Goal: Information Seeking & Learning: Learn about a topic

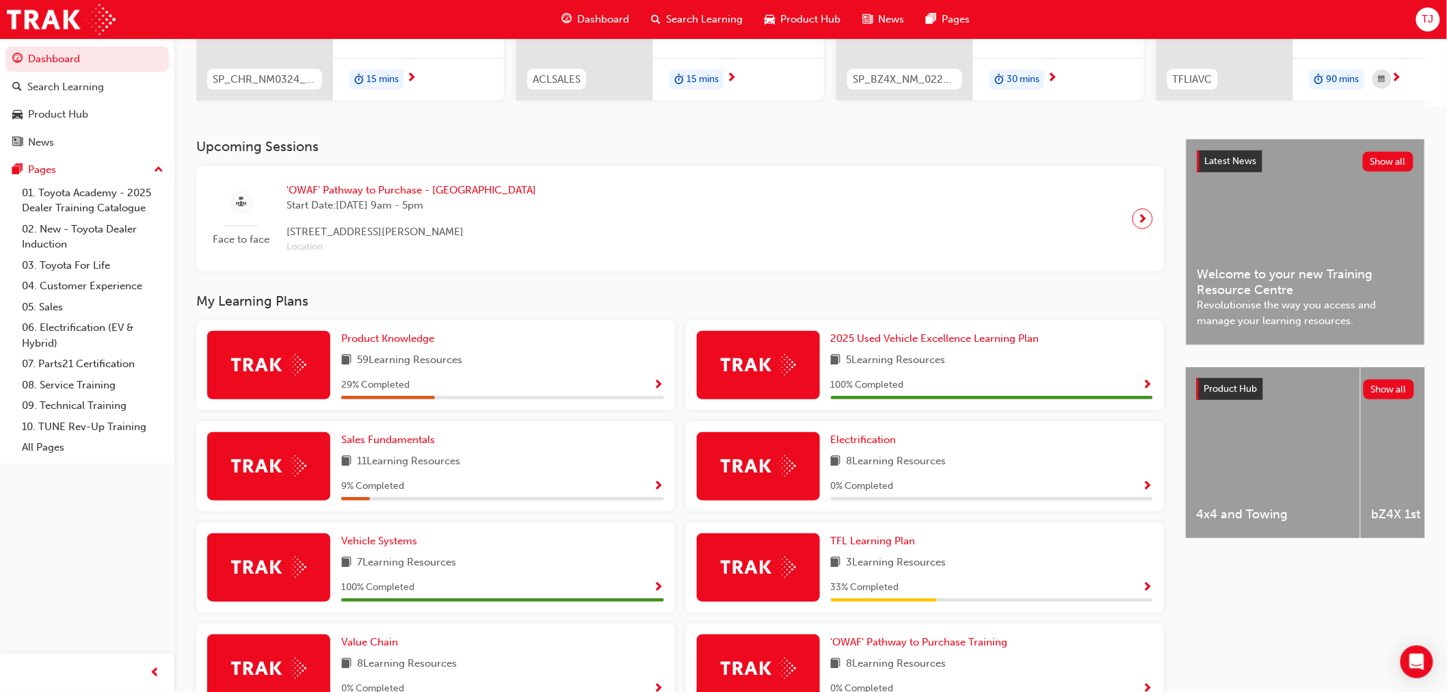
scroll to position [228, 0]
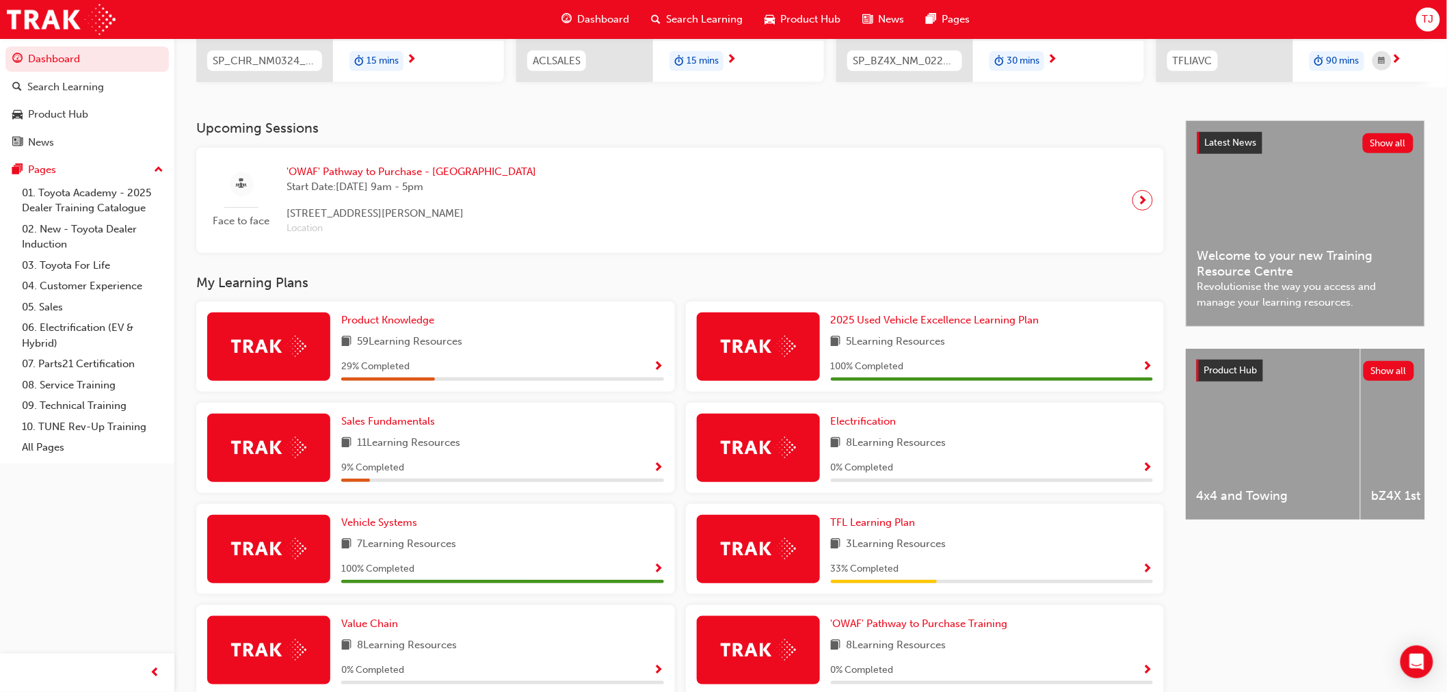
click at [659, 369] on span "Show Progress" at bounding box center [659, 367] width 10 height 12
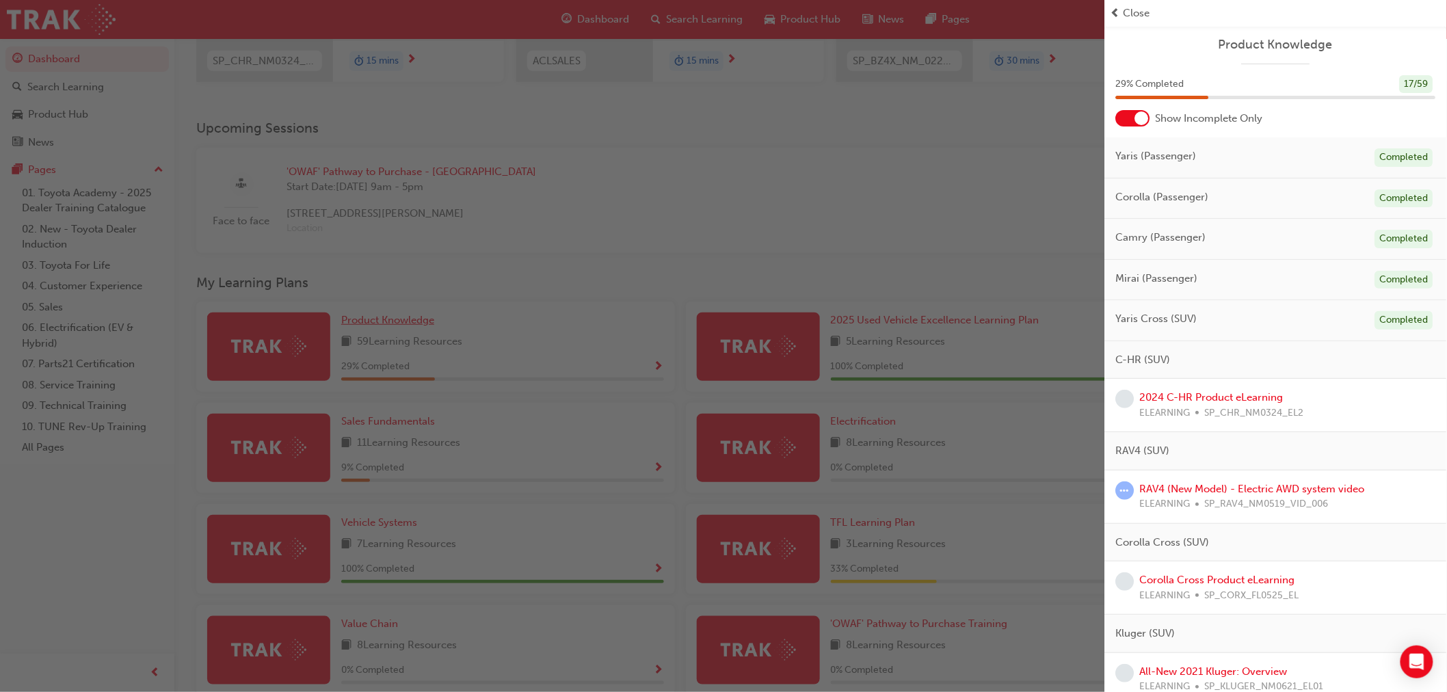
click at [351, 317] on div "button" at bounding box center [552, 346] width 1105 height 692
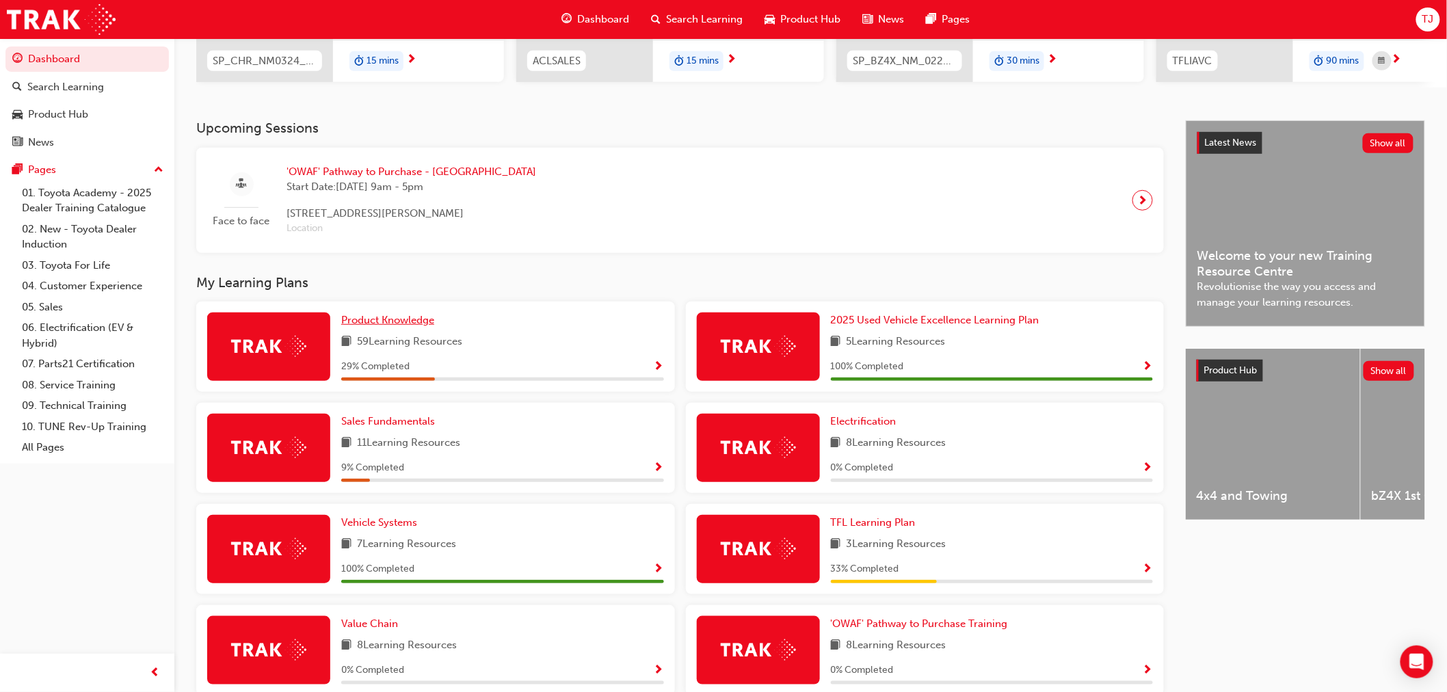
click at [365, 323] on span "Product Knowledge" at bounding box center [387, 320] width 93 height 12
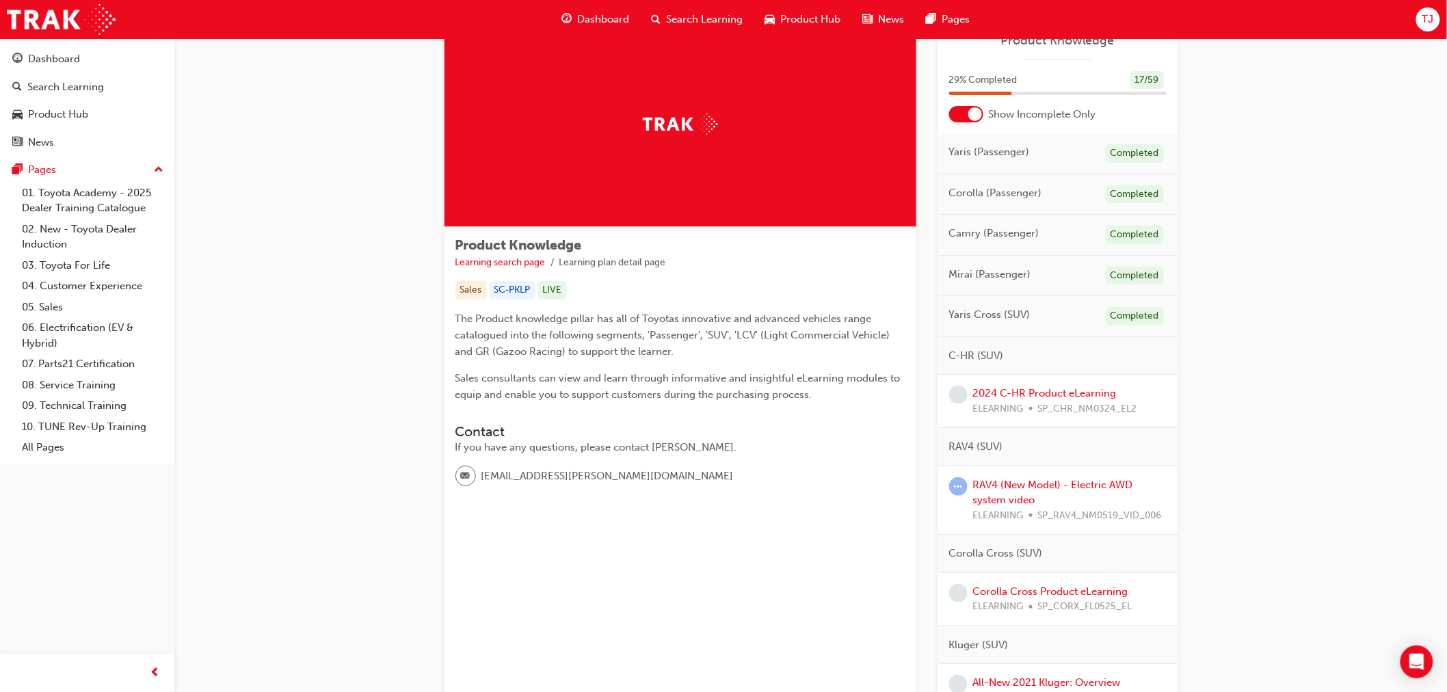
scroll to position [76, 0]
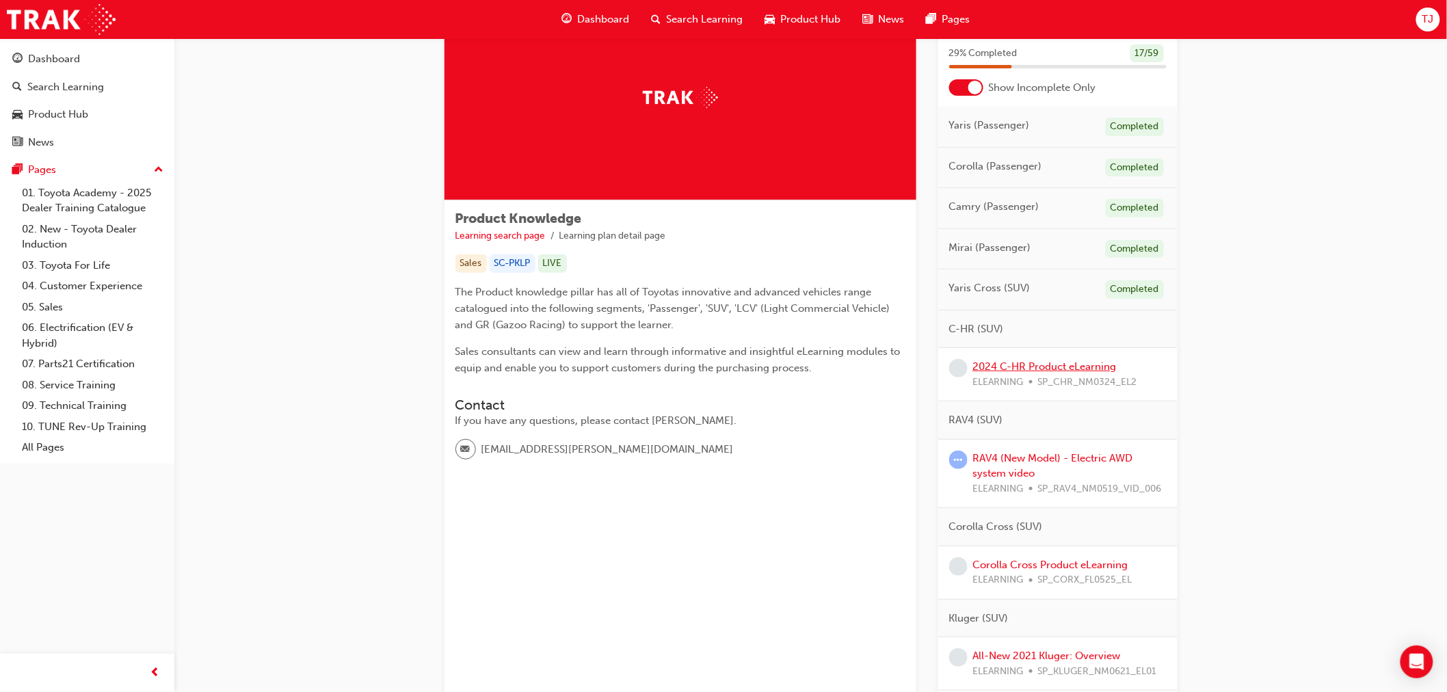
click at [993, 360] on link "2024 C-HR Product eLearning" at bounding box center [1045, 366] width 144 height 12
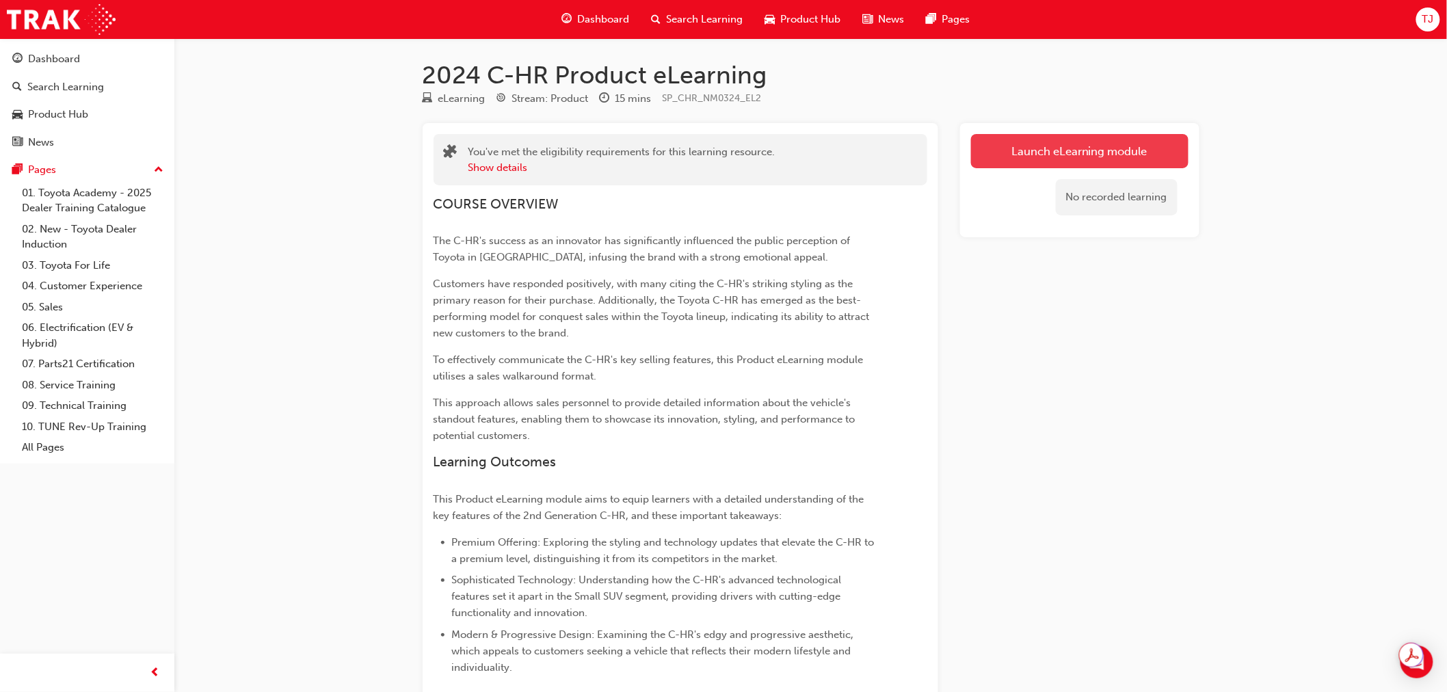
click at [1077, 138] on link "Launch eLearning module" at bounding box center [1079, 151] width 217 height 34
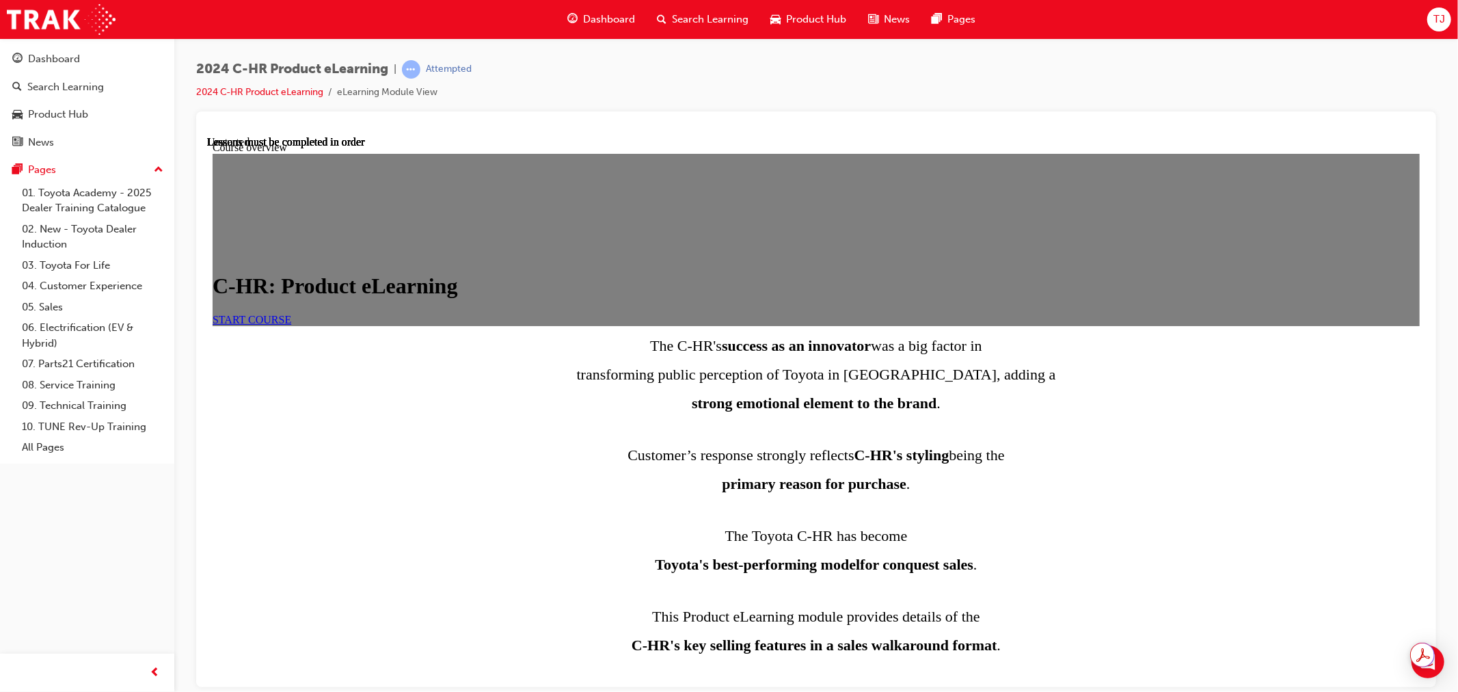
click at [291, 325] on span "START COURSE" at bounding box center [251, 319] width 79 height 12
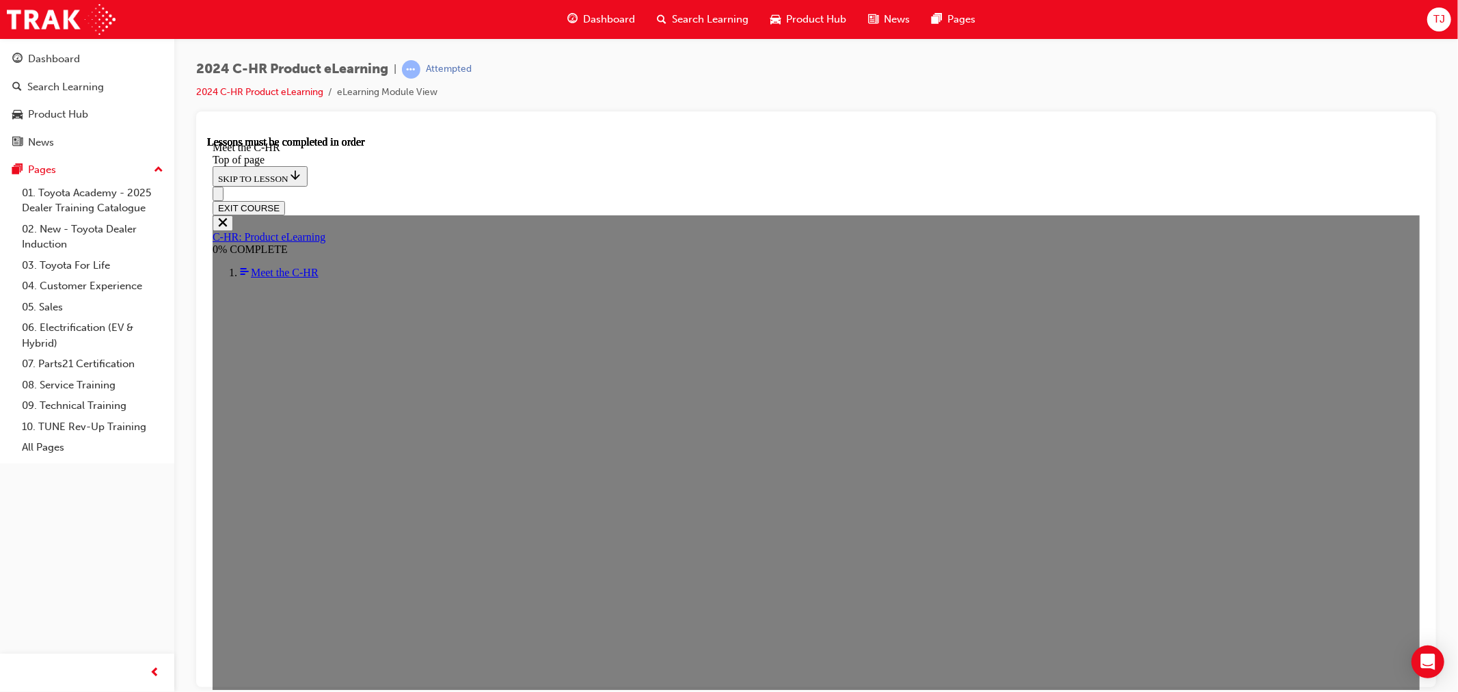
scroll to position [2254, 0]
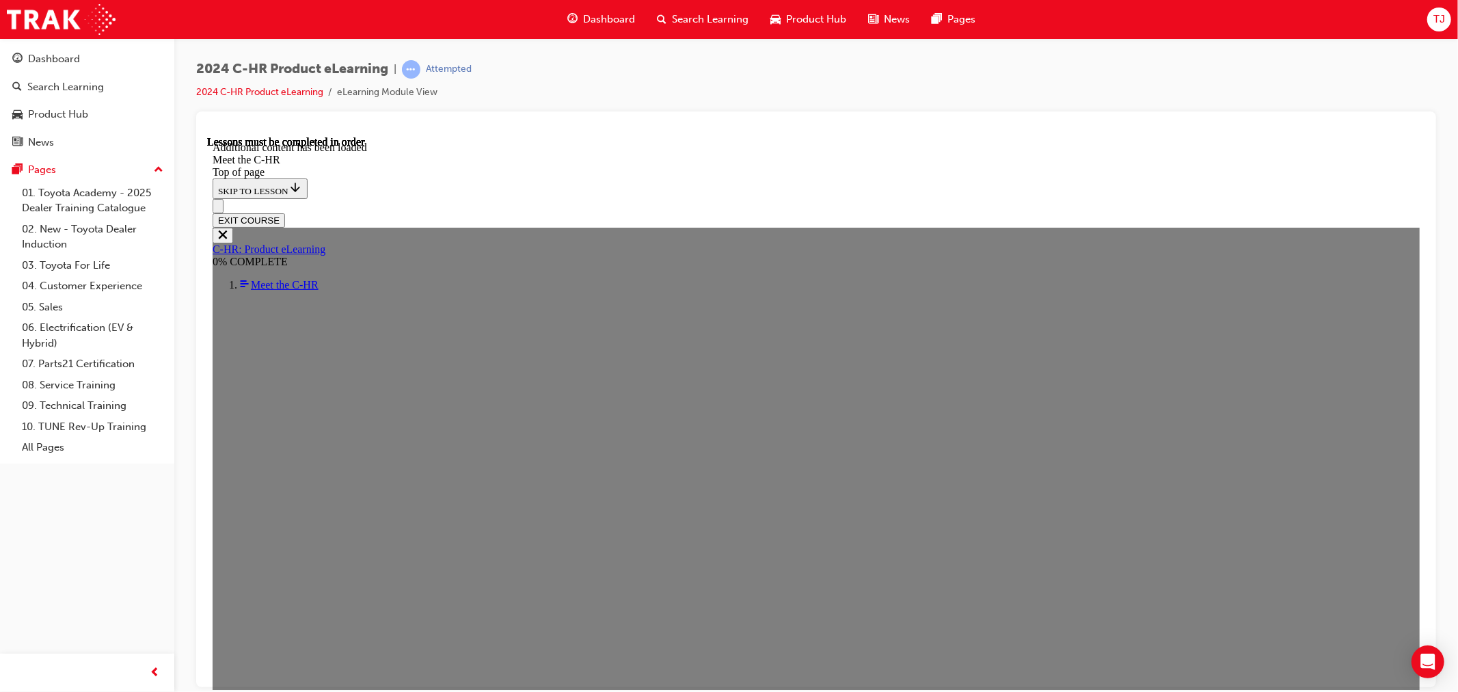
scroll to position [3768, 0]
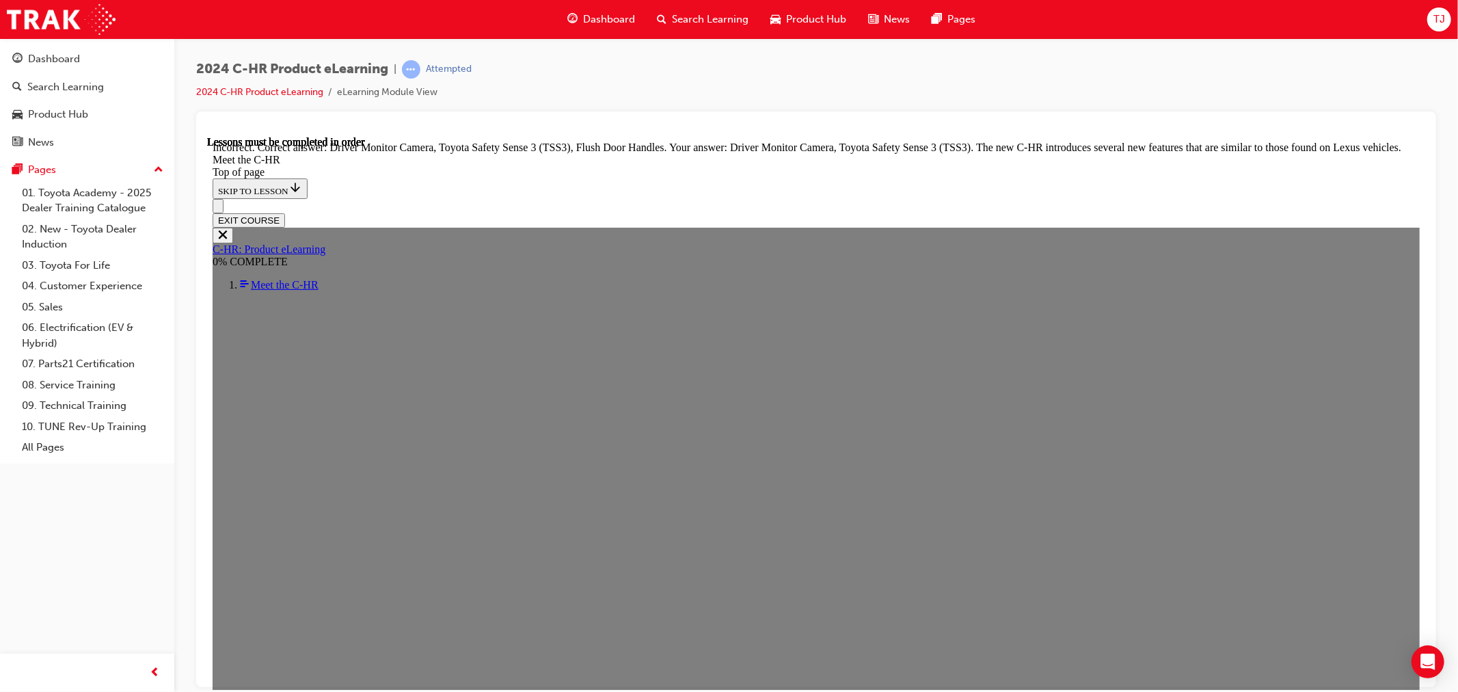
scroll to position [4631, 0]
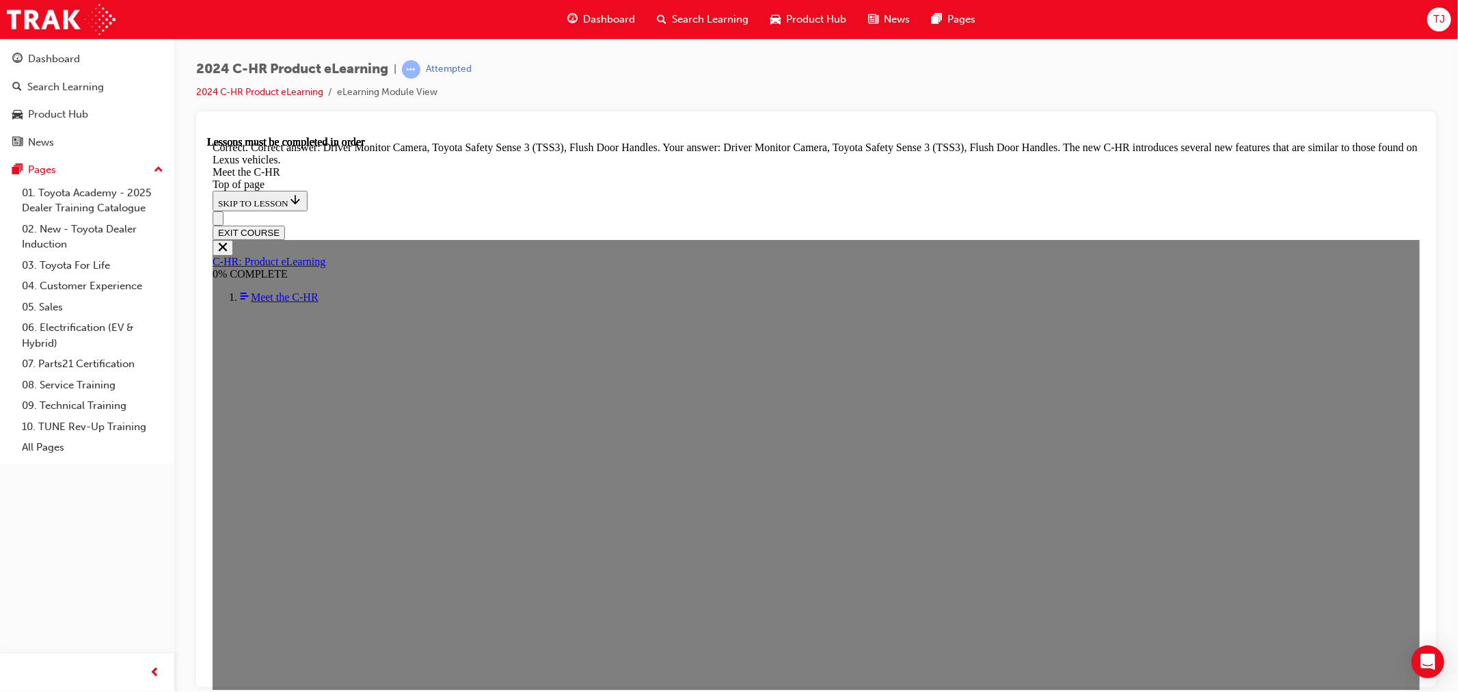
scroll to position [4773, 0]
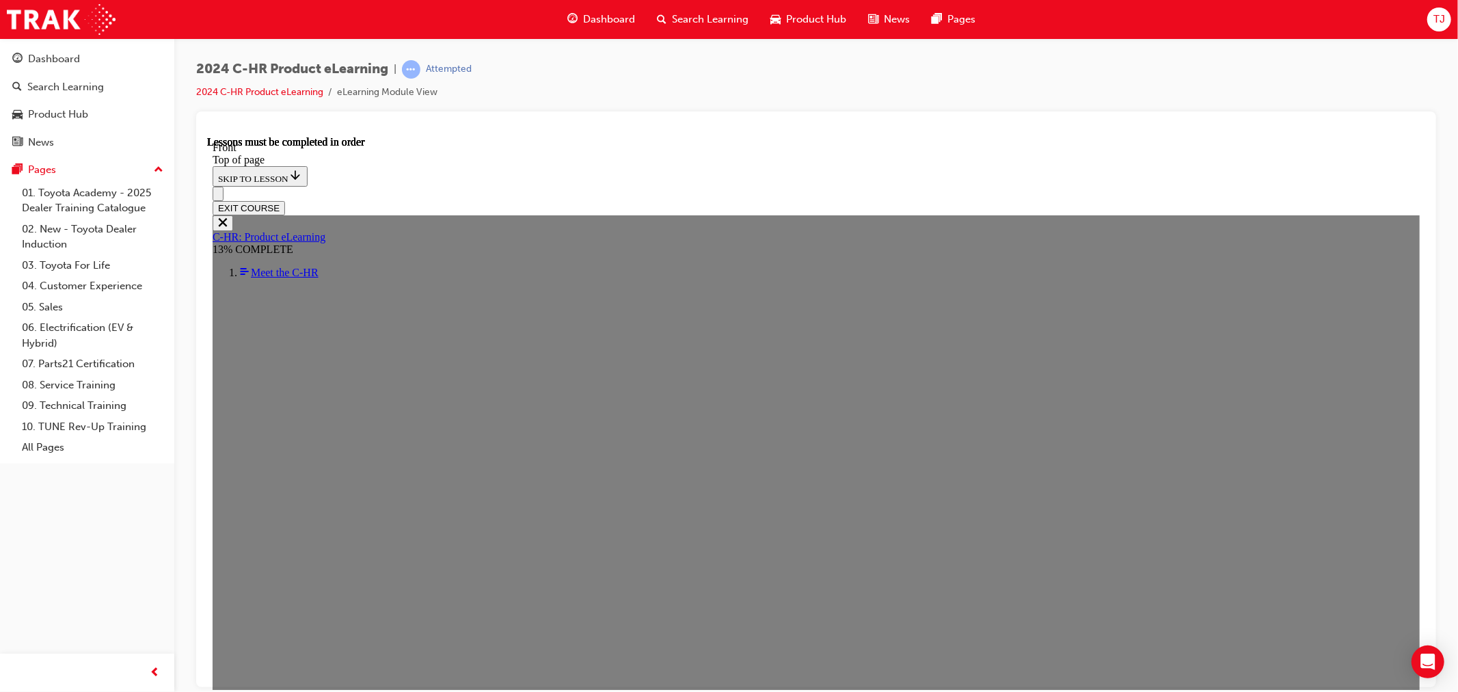
scroll to position [414, 0]
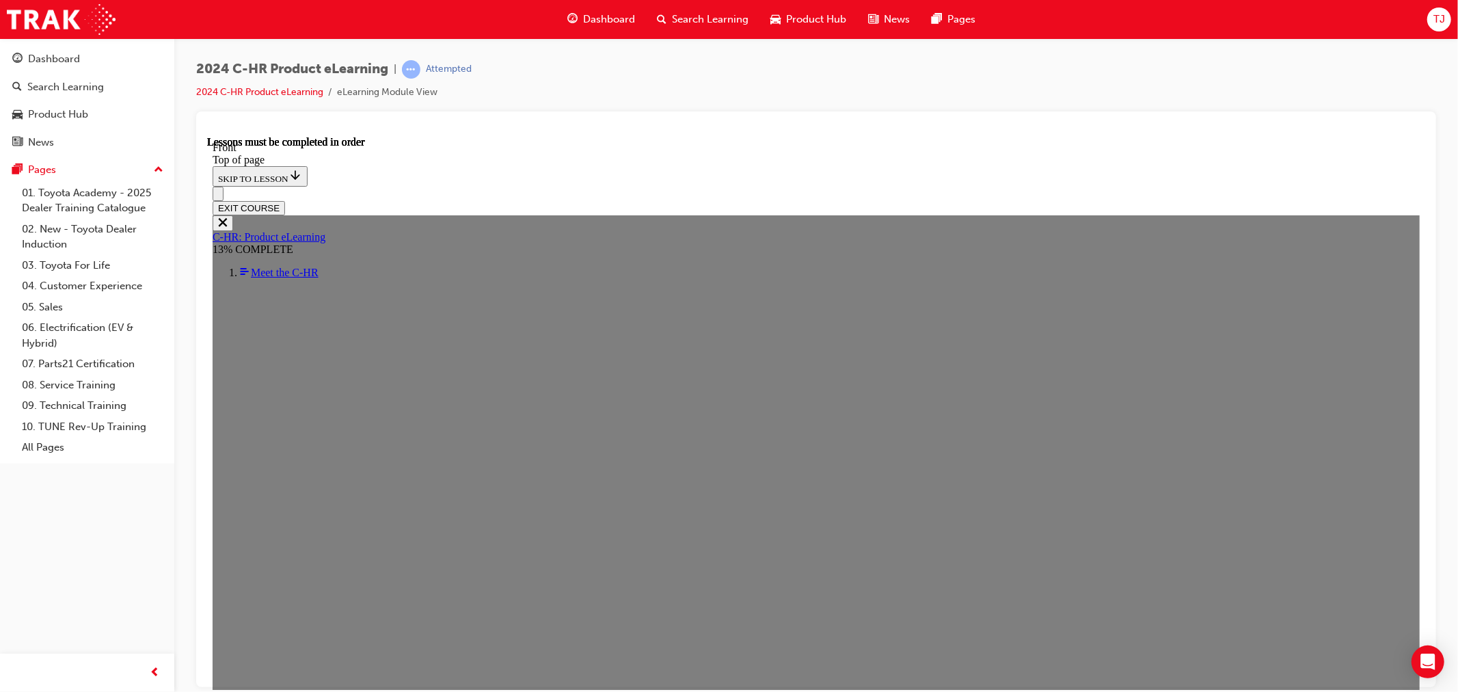
scroll to position [709, 0]
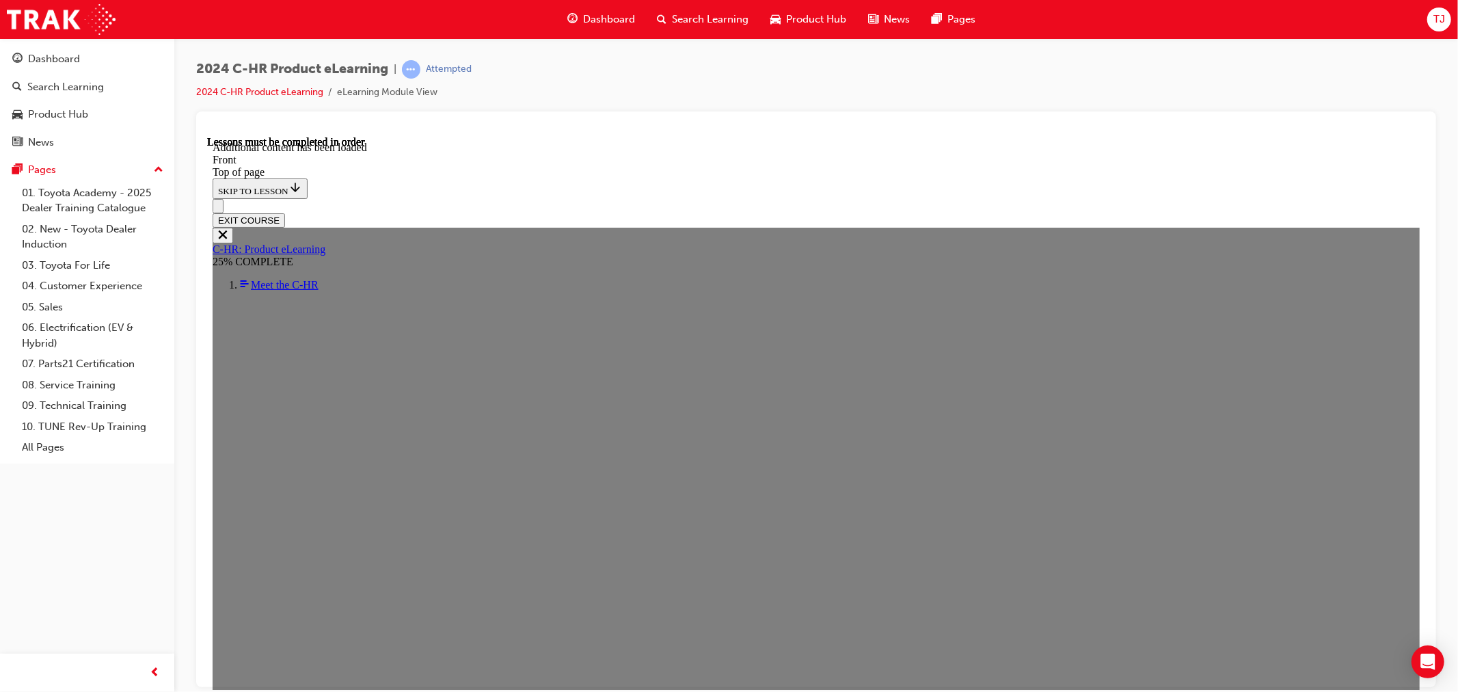
scroll to position [1351, 0]
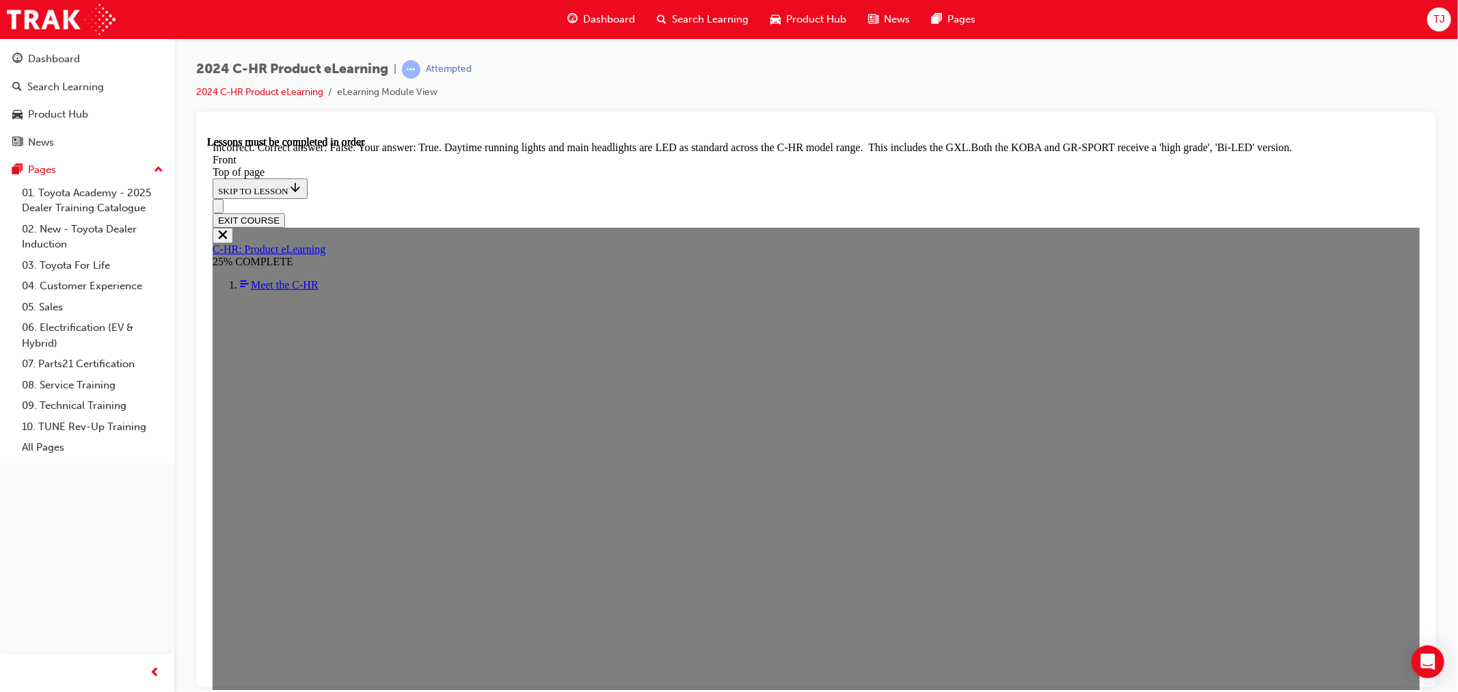
scroll to position [1579, 0]
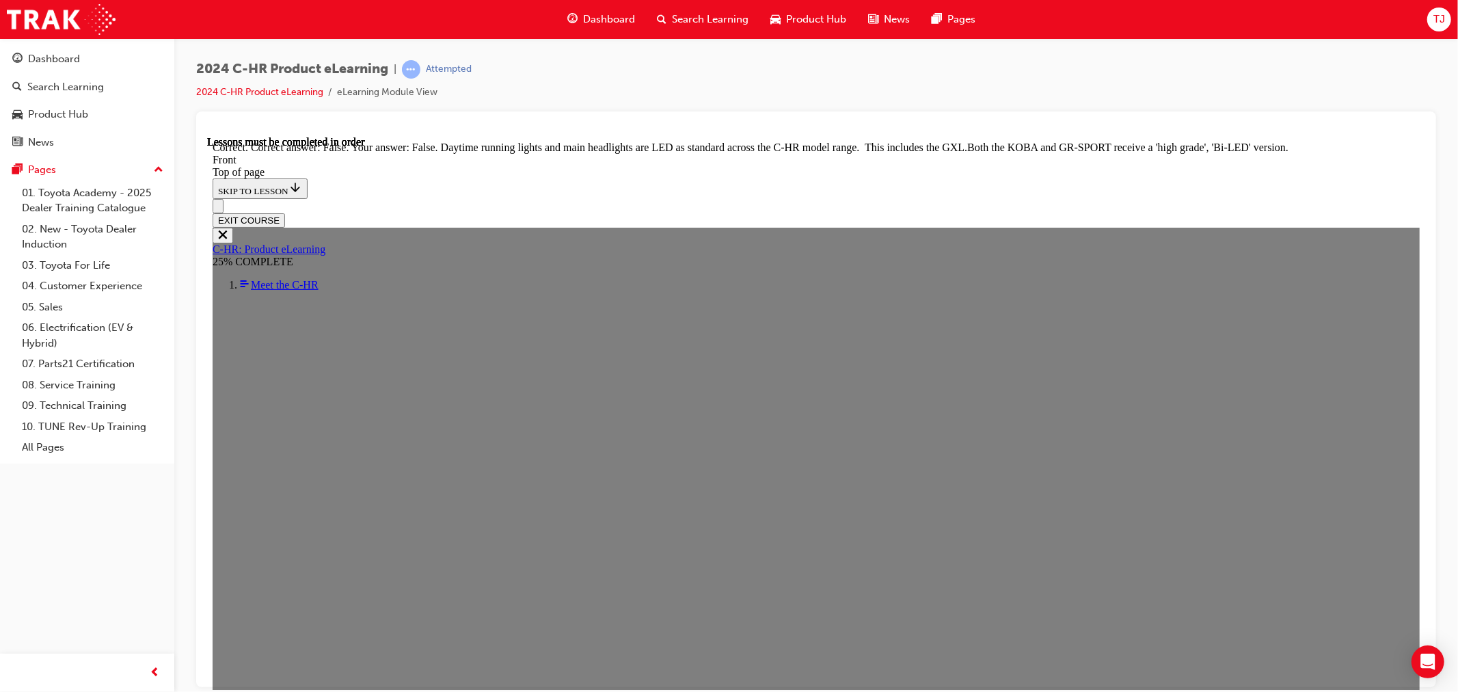
scroll to position [1679, 0]
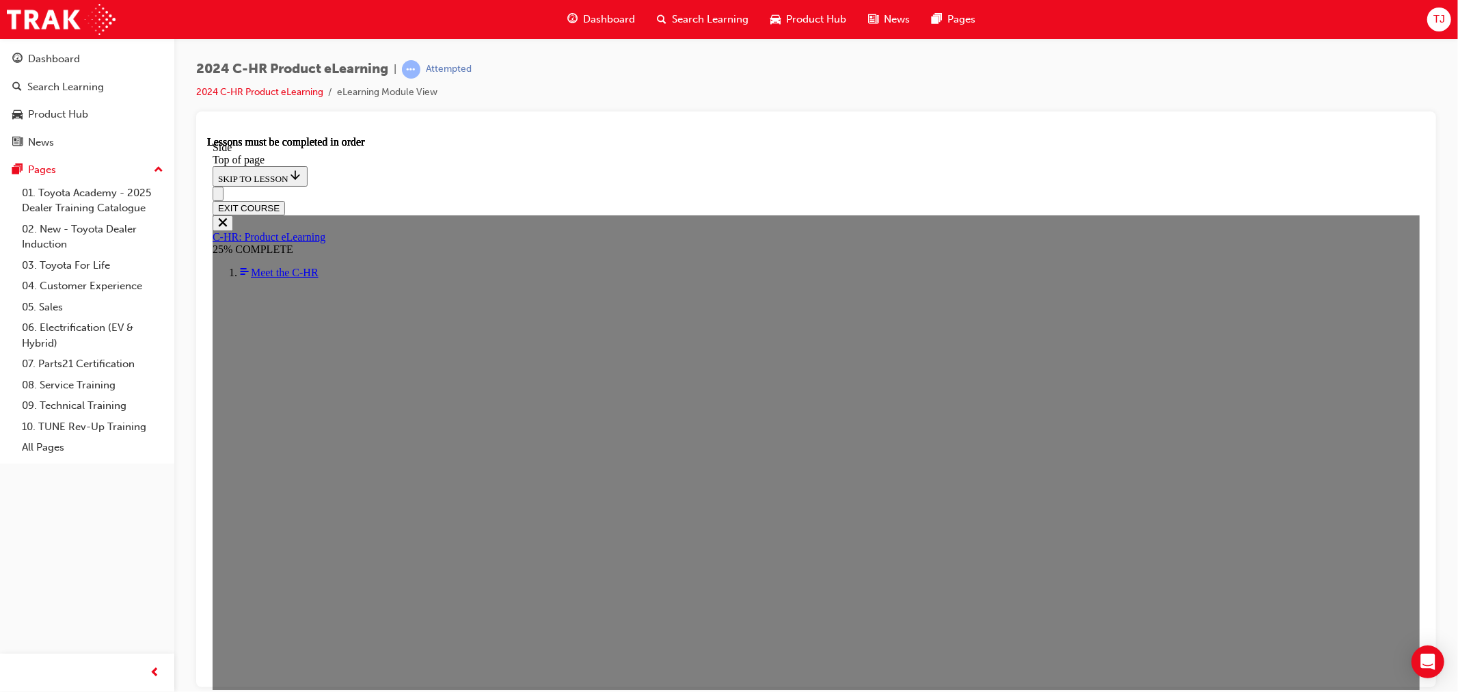
scroll to position [351, 0]
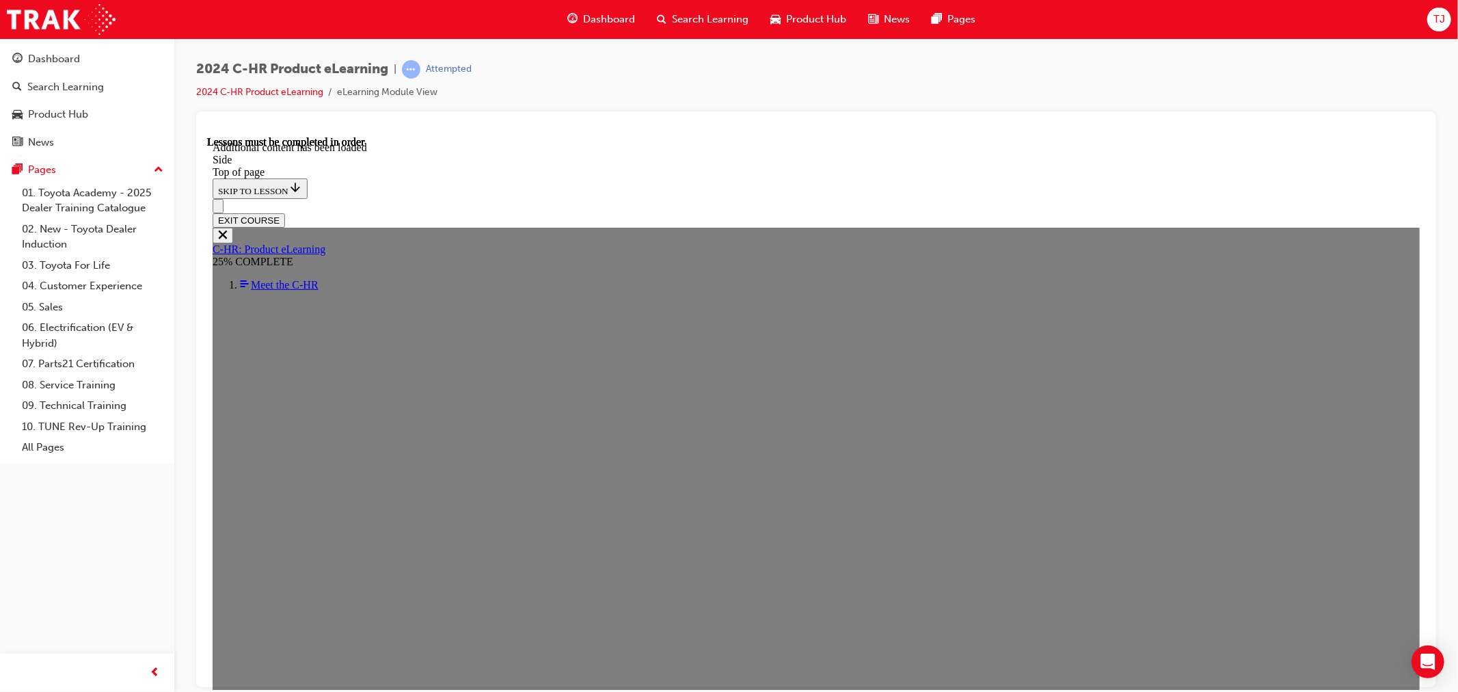
scroll to position [381, 0]
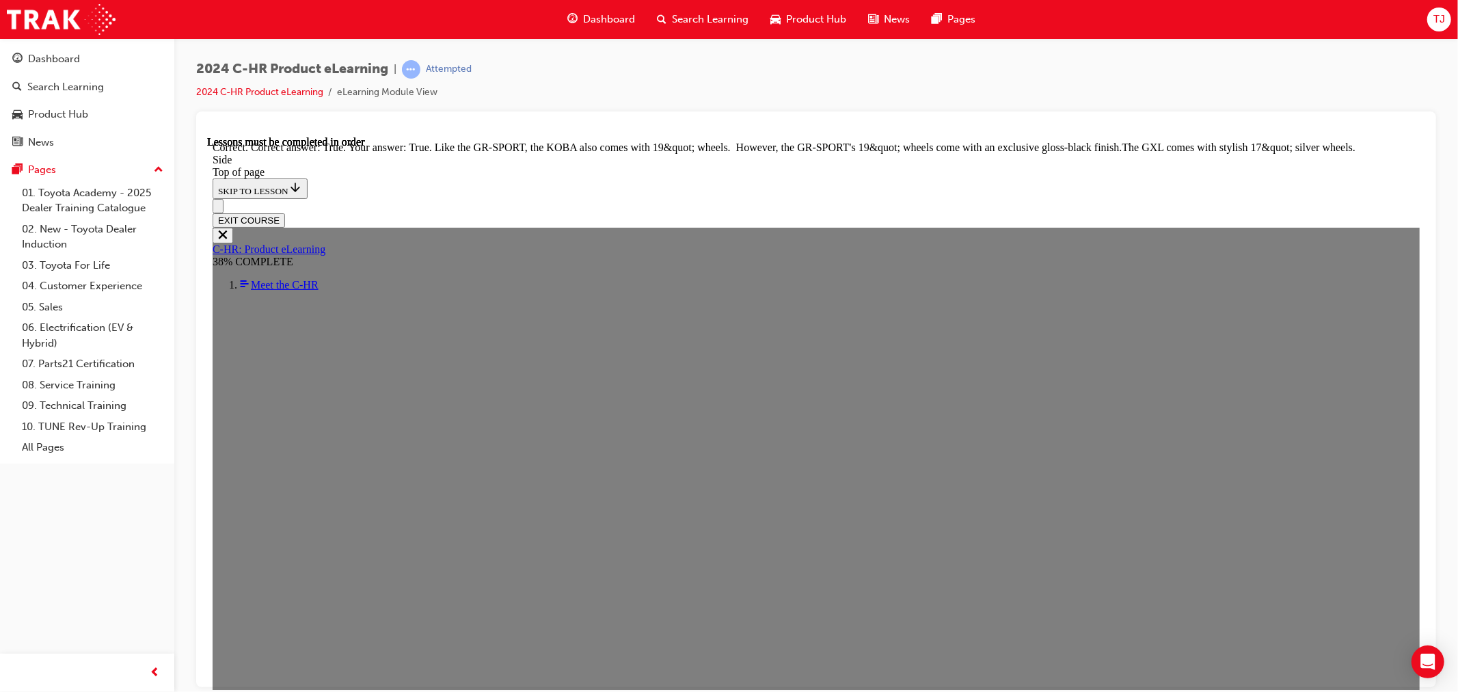
scroll to position [1692, 0]
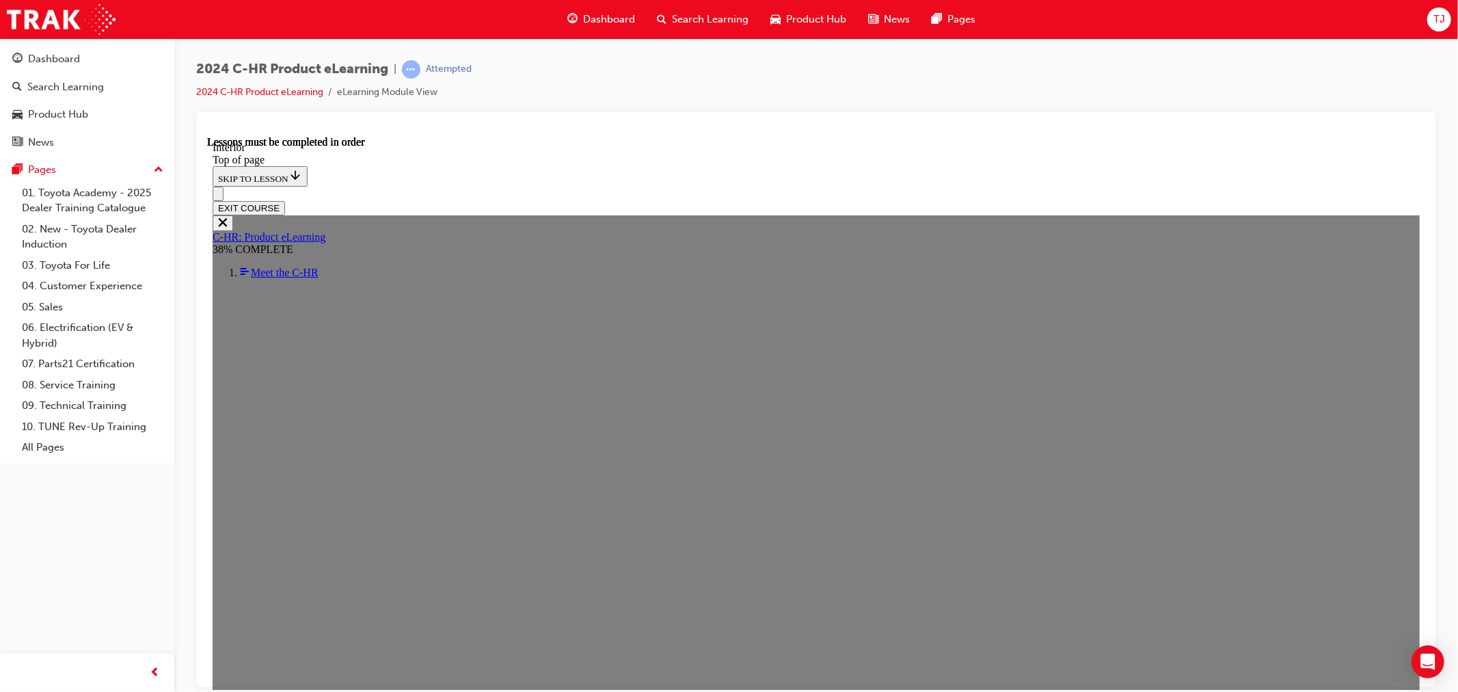
scroll to position [655, 0]
